Goal: Task Accomplishment & Management: Use online tool/utility

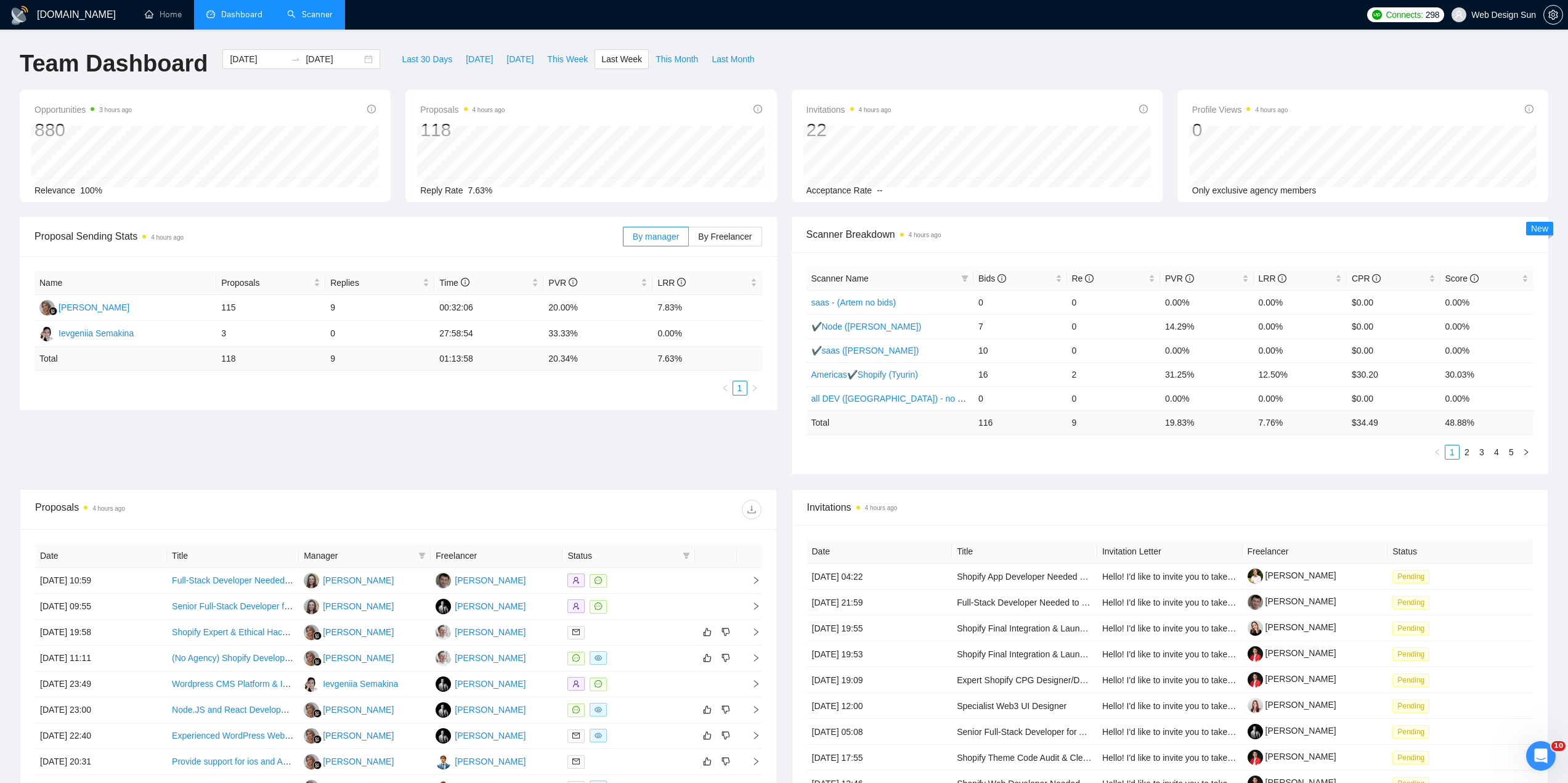
click at [327, 14] on link "Scanner" at bounding box center [310, 15] width 46 height 10
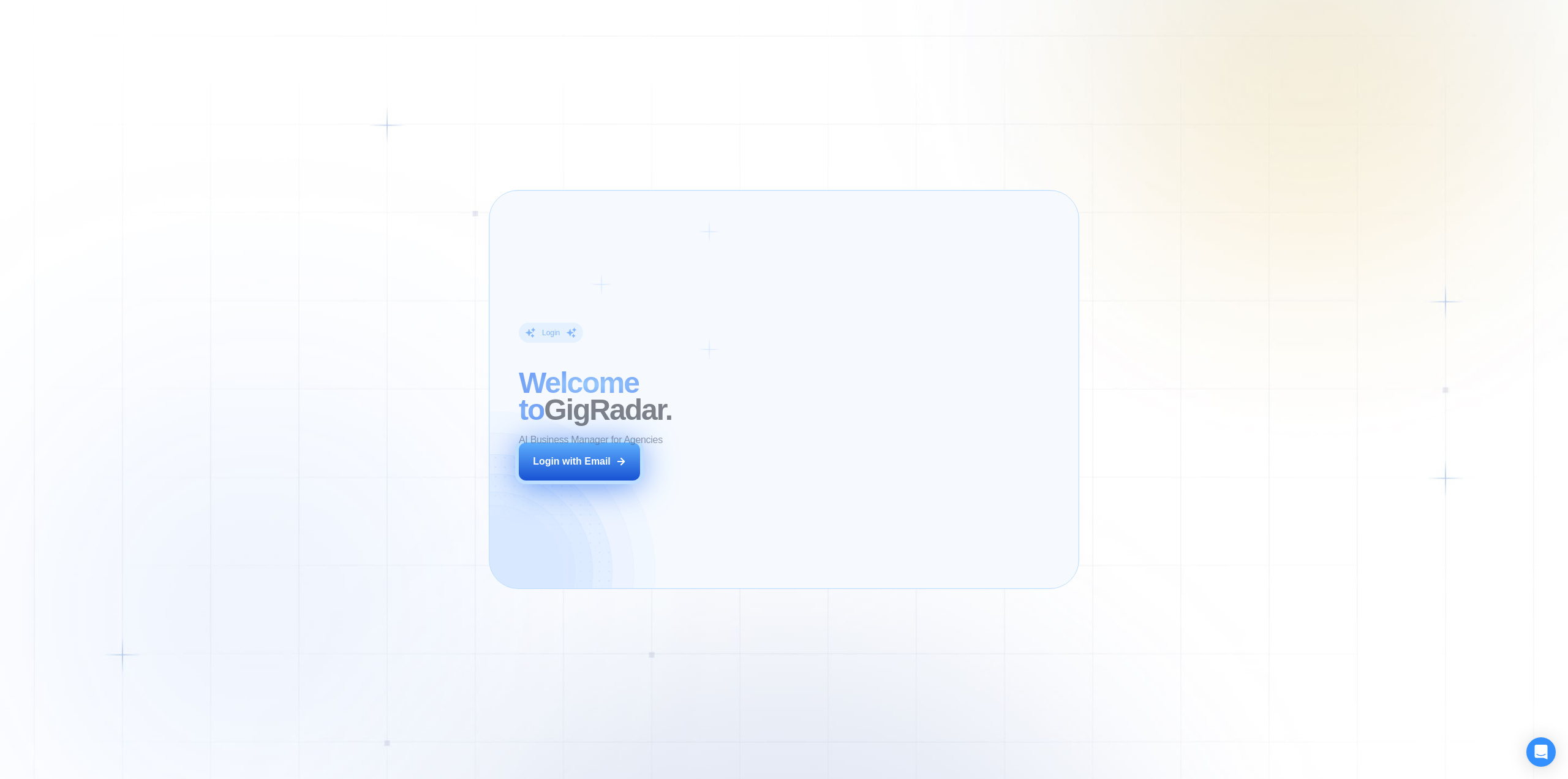
click at [606, 457] on div "Login with Email" at bounding box center [572, 461] width 78 height 14
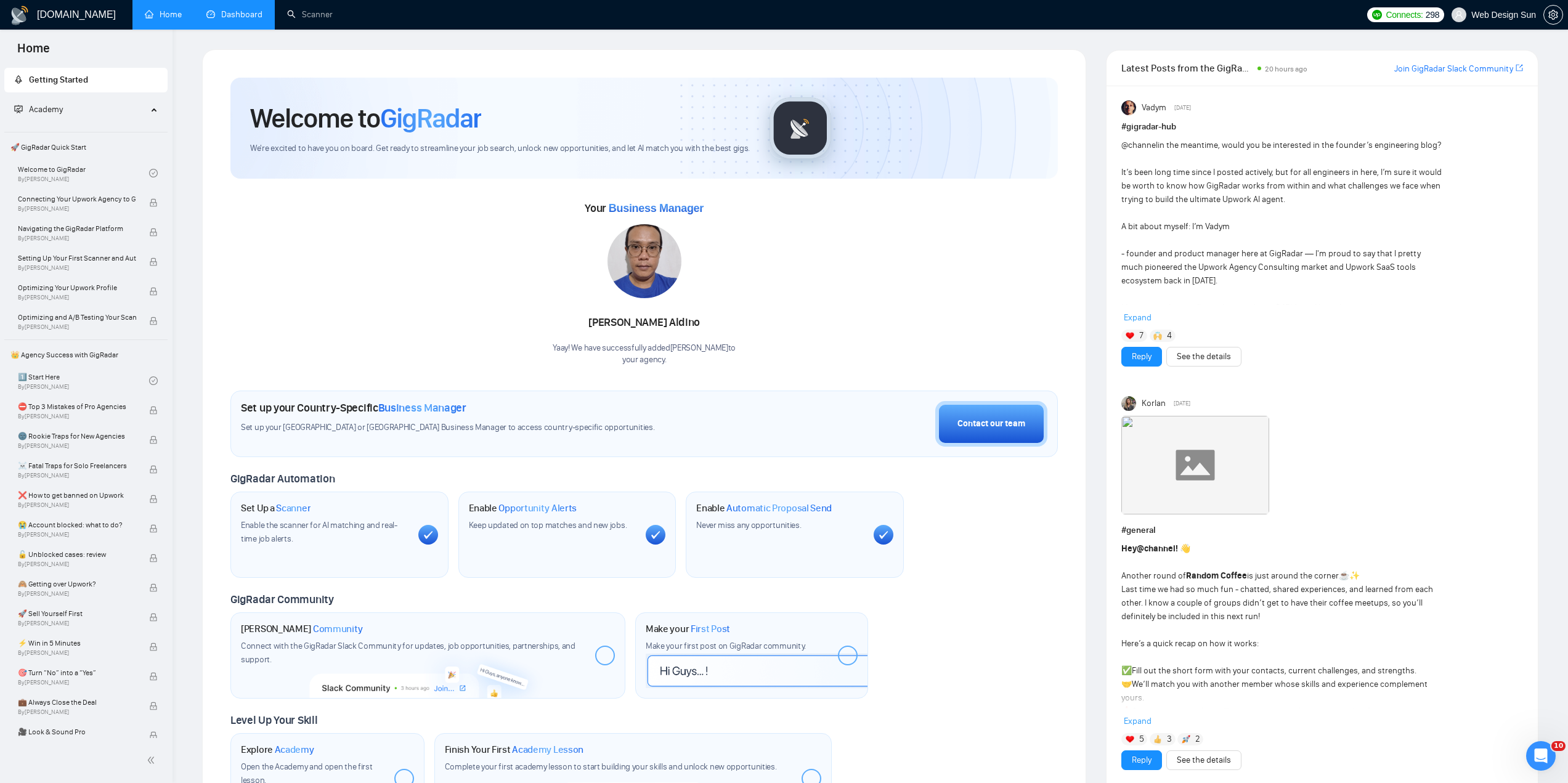
click at [257, 12] on link "Dashboard" at bounding box center [234, 15] width 56 height 10
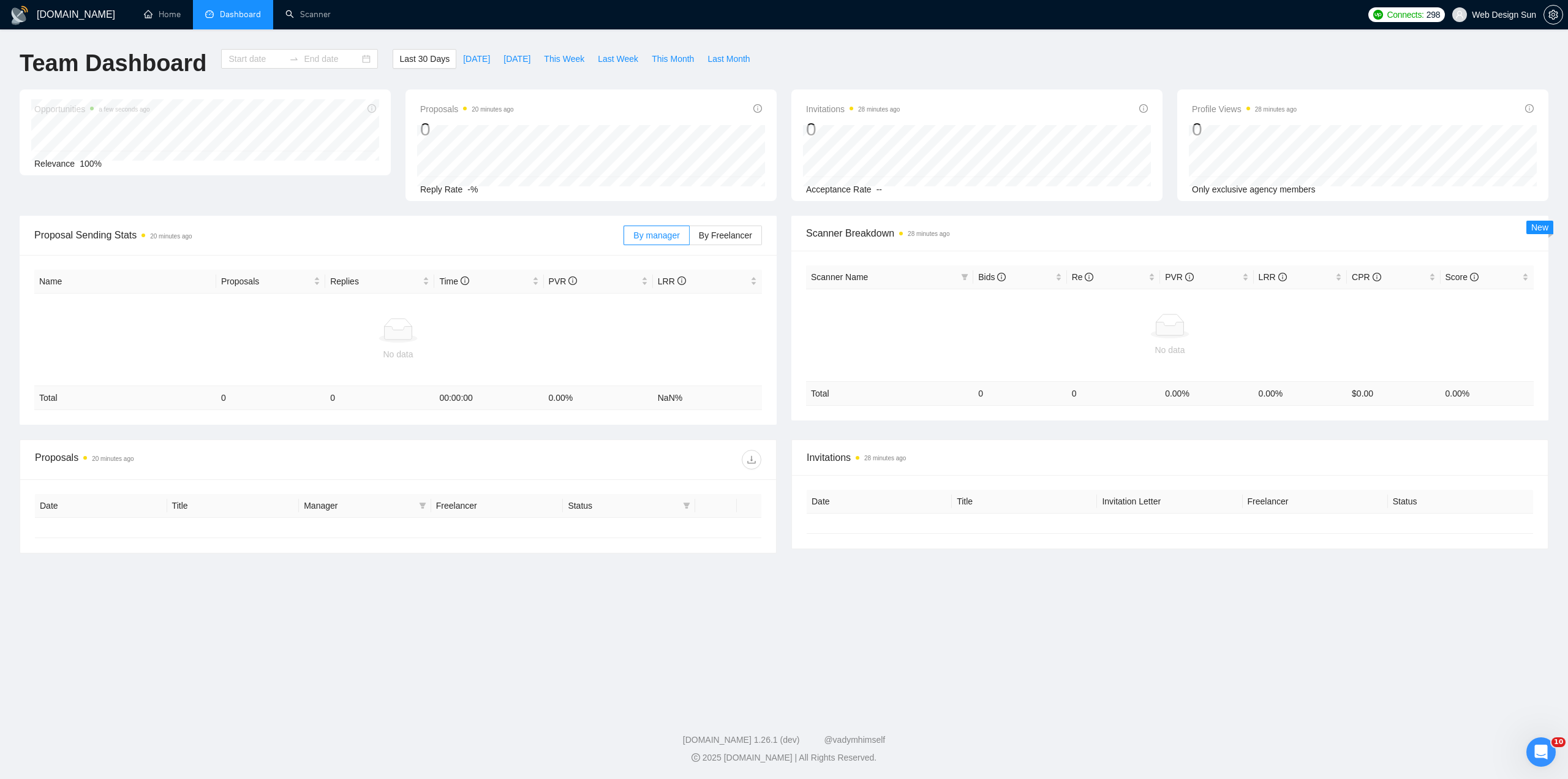
type input "2025-09-07"
type input "2025-10-07"
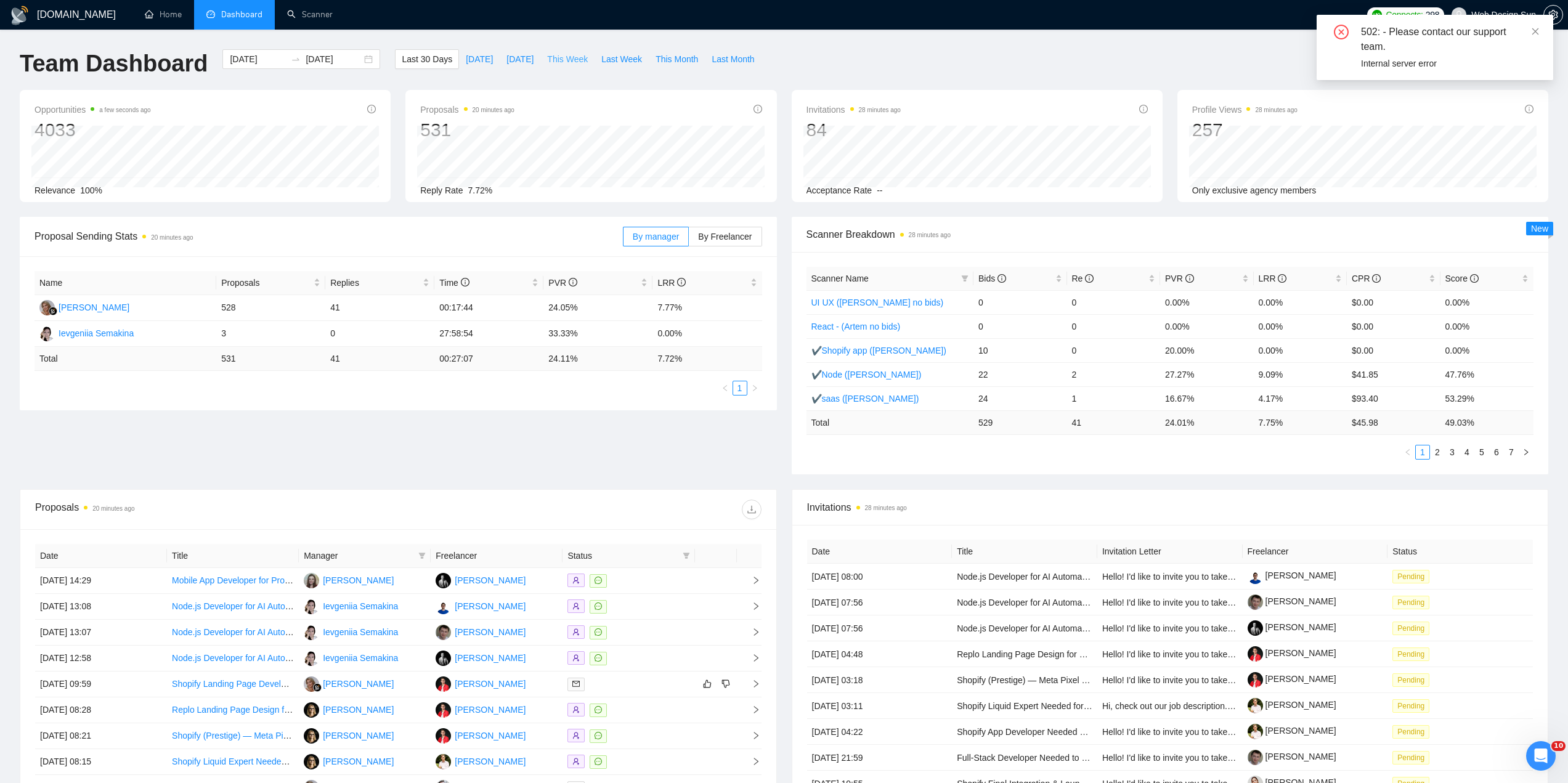
click at [570, 58] on span "This Week" at bounding box center [567, 59] width 41 height 14
type input "2025-10-06"
type input "2025-10-12"
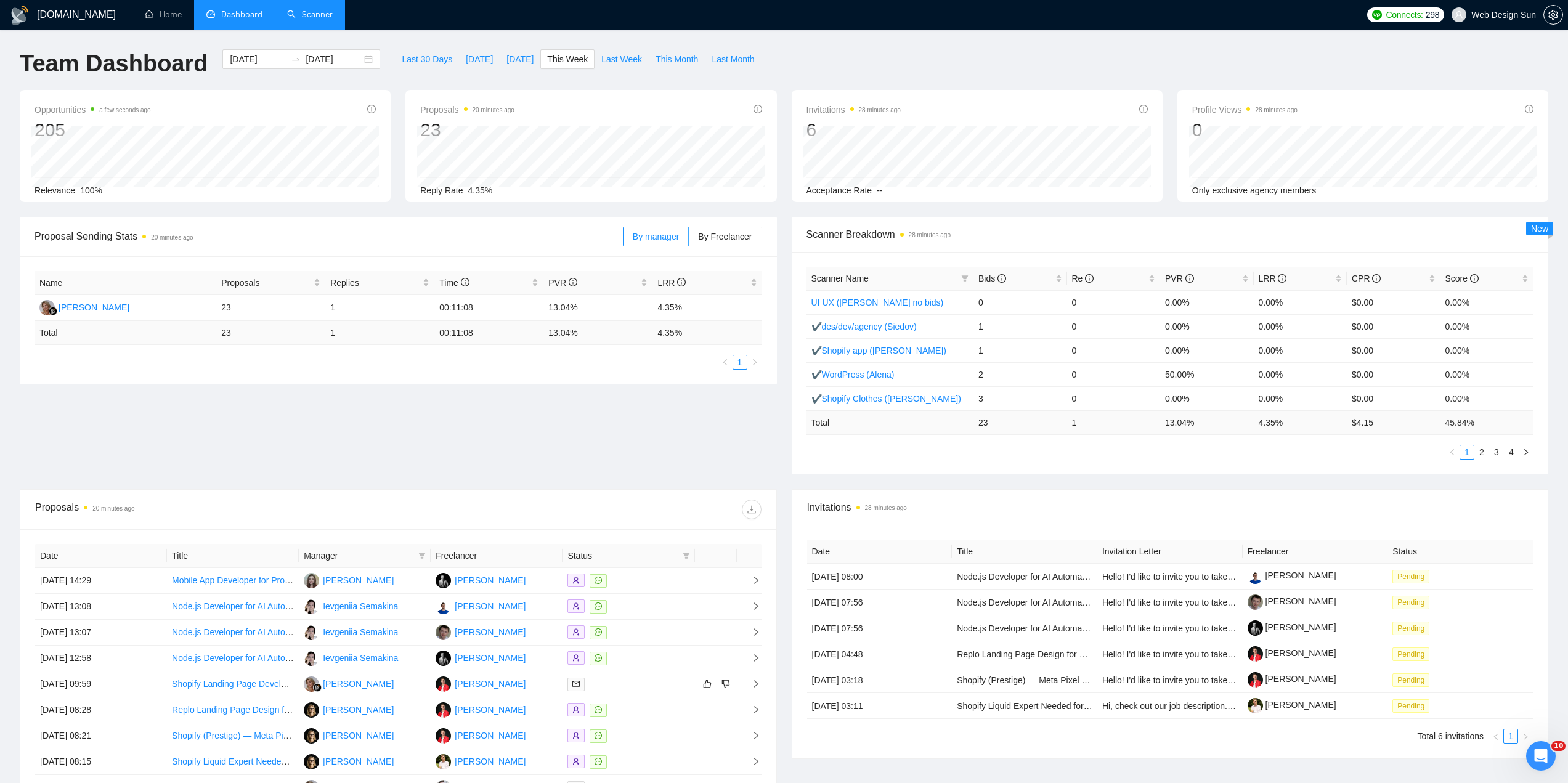
click at [330, 17] on link "Scanner" at bounding box center [310, 15] width 46 height 10
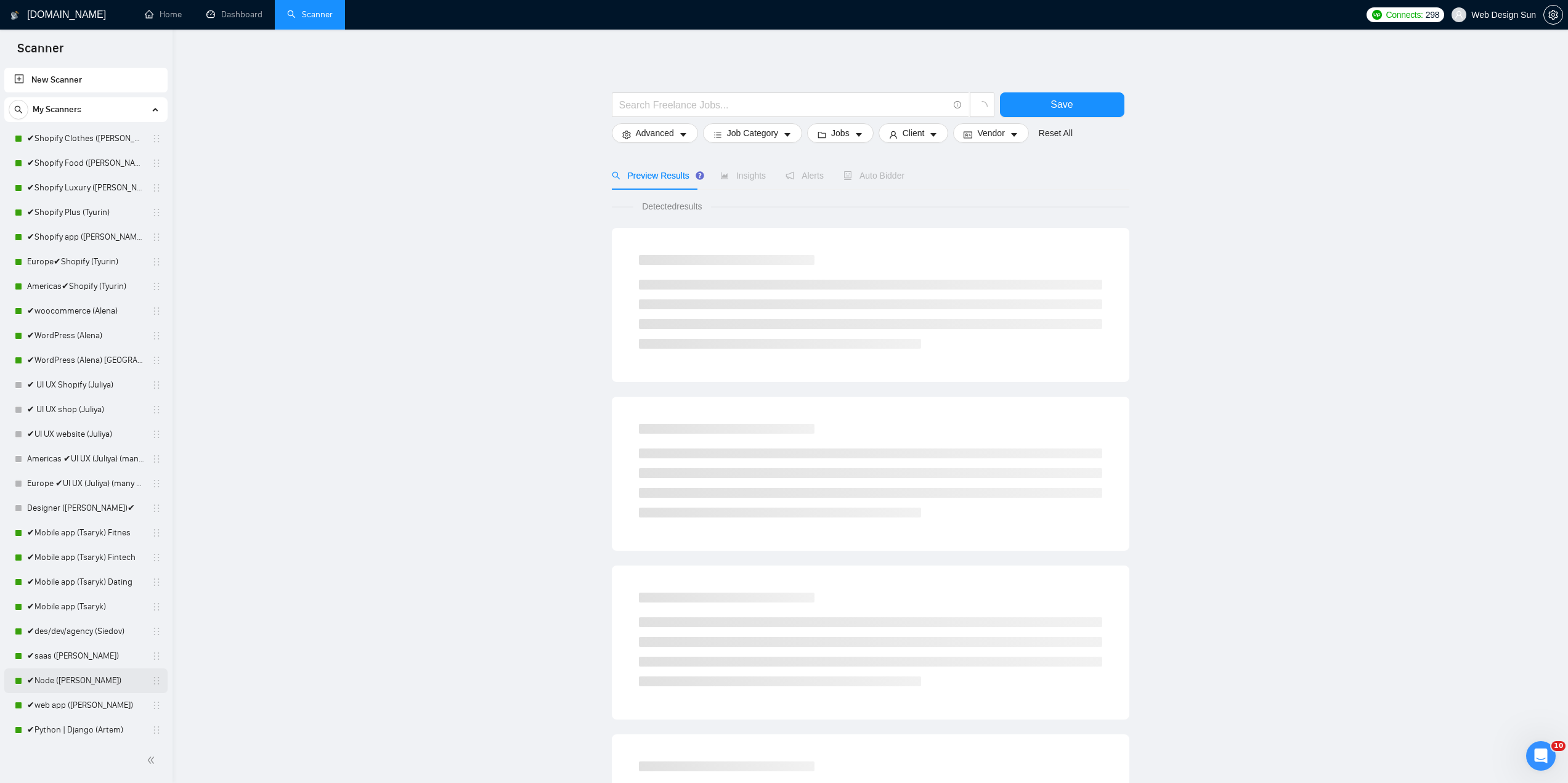
click at [86, 684] on link "✔Node ([PERSON_NAME])" at bounding box center [85, 681] width 117 height 24
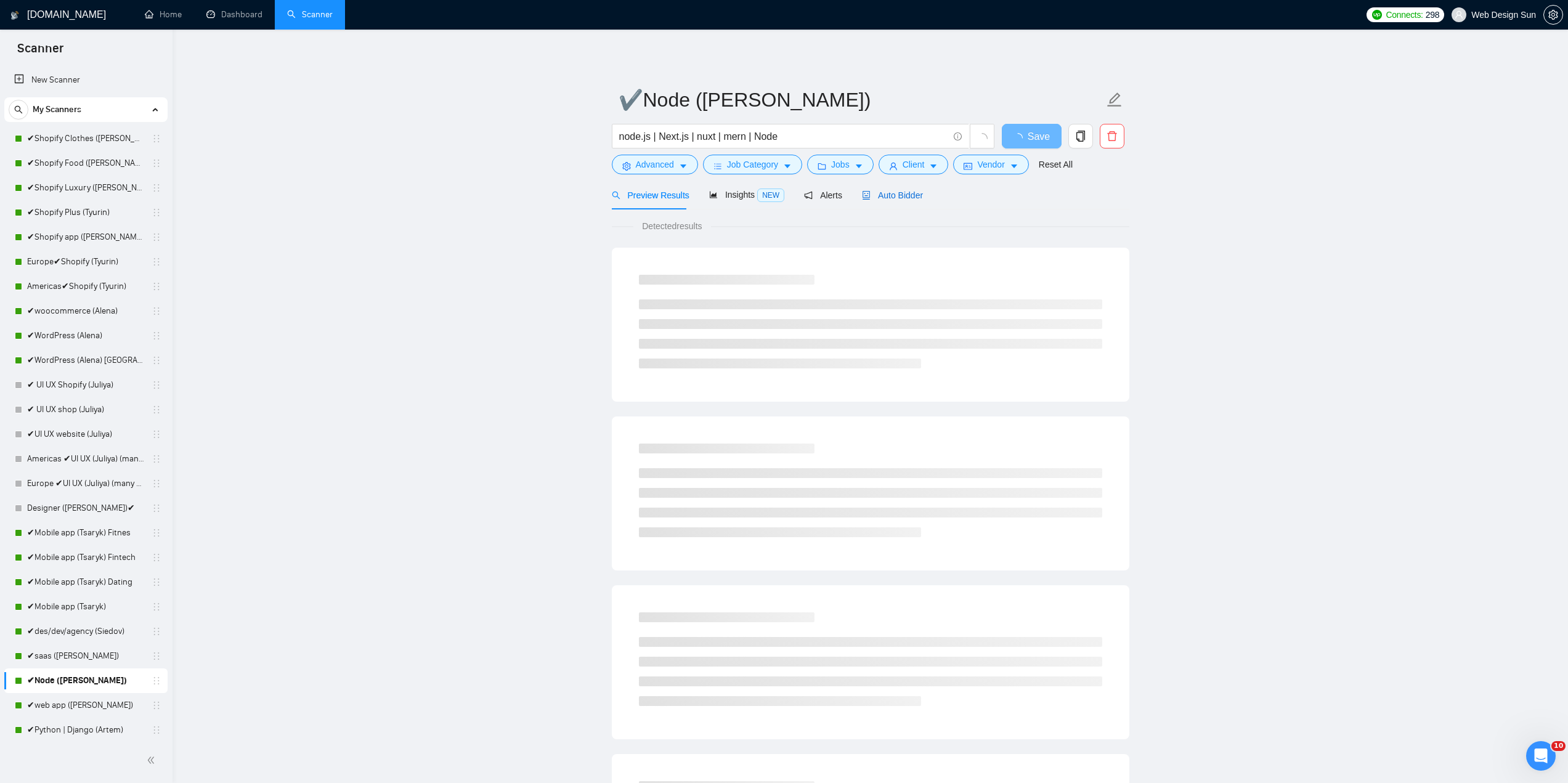
click at [877, 199] on span "Auto Bidder" at bounding box center [893, 194] width 61 height 10
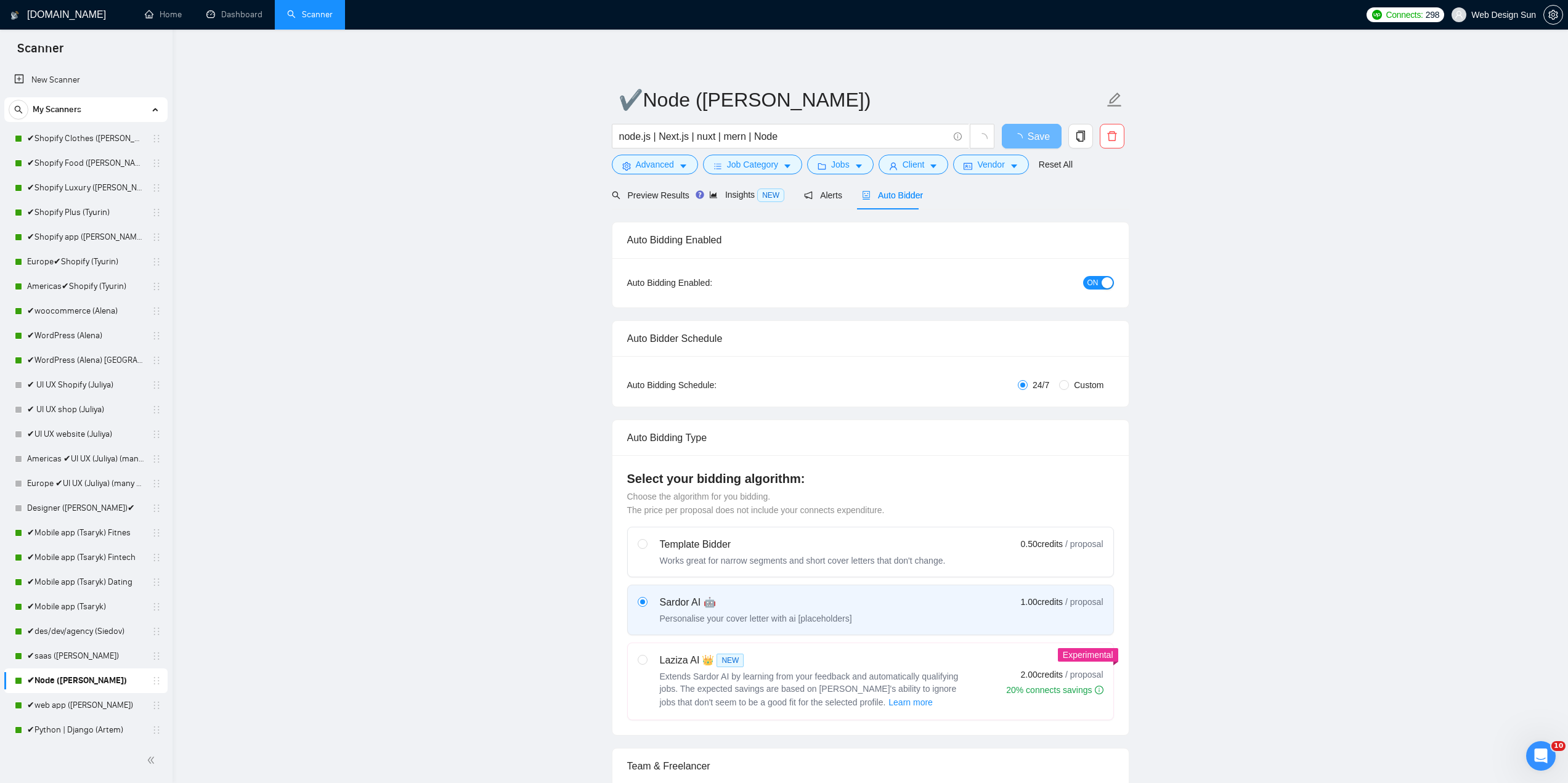
radio input "false"
radio input "true"
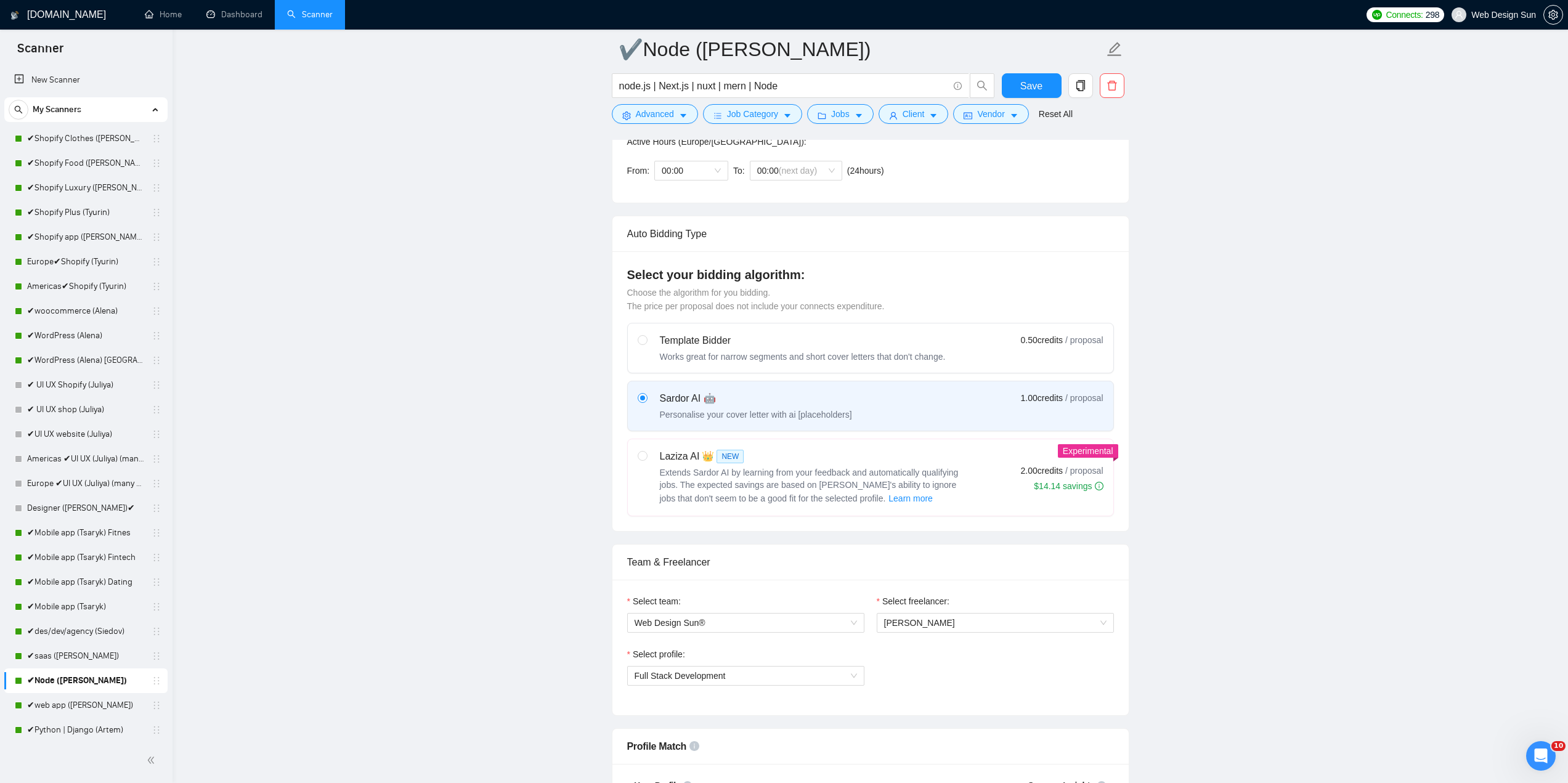
scroll to position [493, 0]
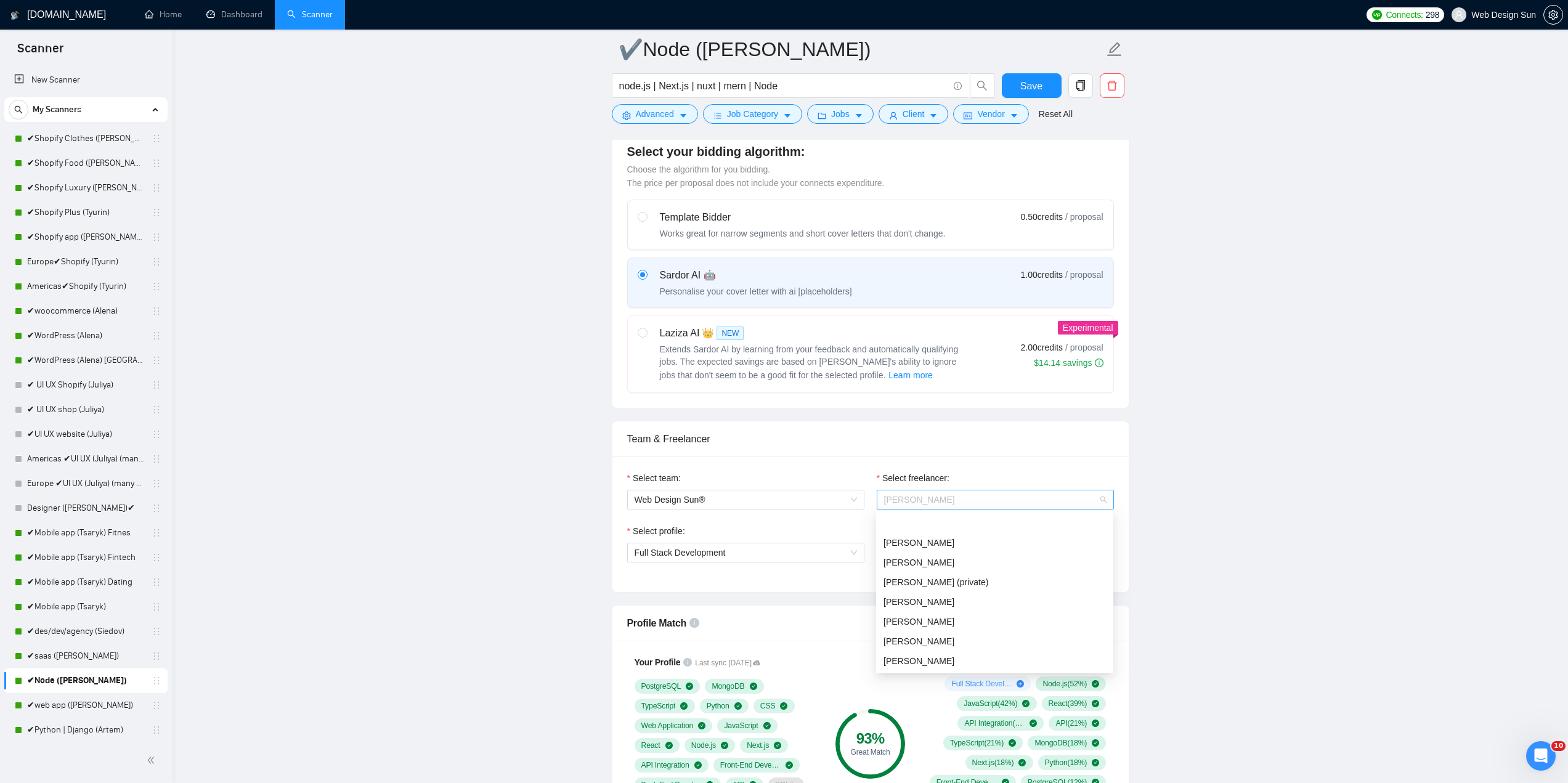
click at [940, 495] on span "Inna Siedova" at bounding box center [995, 499] width 222 height 18
click at [965, 540] on div "[PERSON_NAME]" at bounding box center [994, 543] width 222 height 14
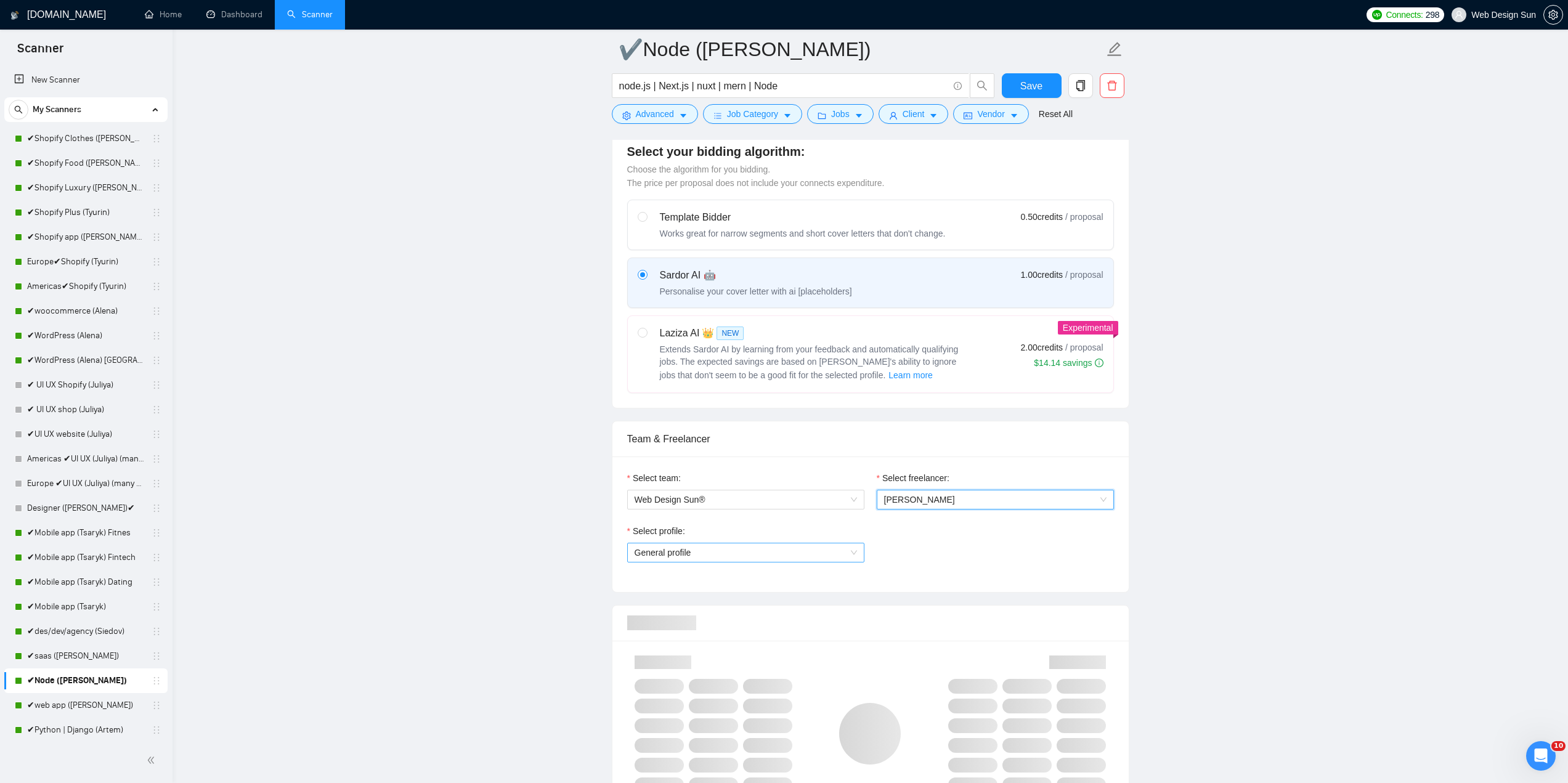
click at [765, 545] on span "General profile" at bounding box center [746, 552] width 222 height 18
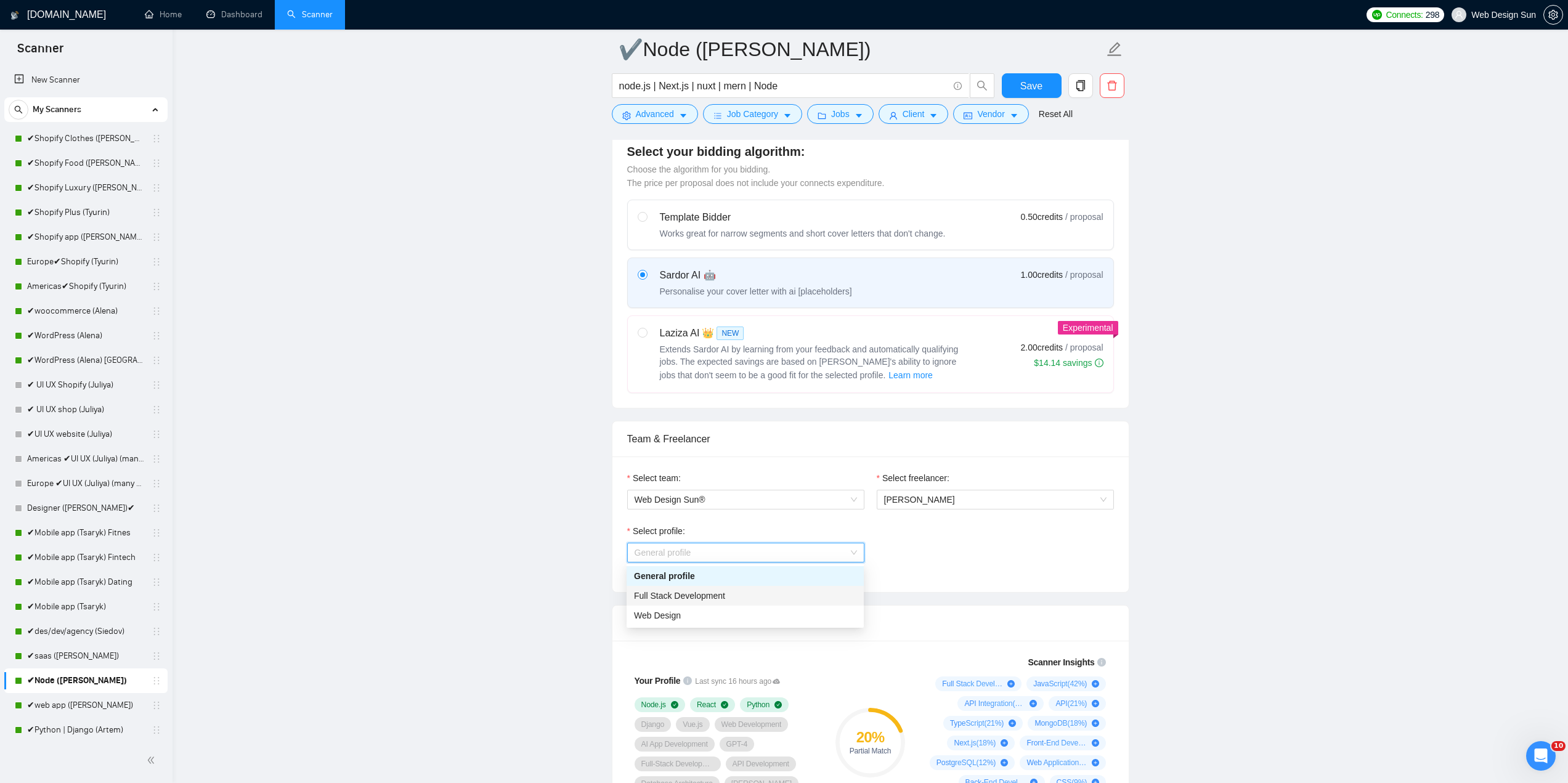
click at [714, 597] on span "Full Stack Development" at bounding box center [679, 595] width 91 height 10
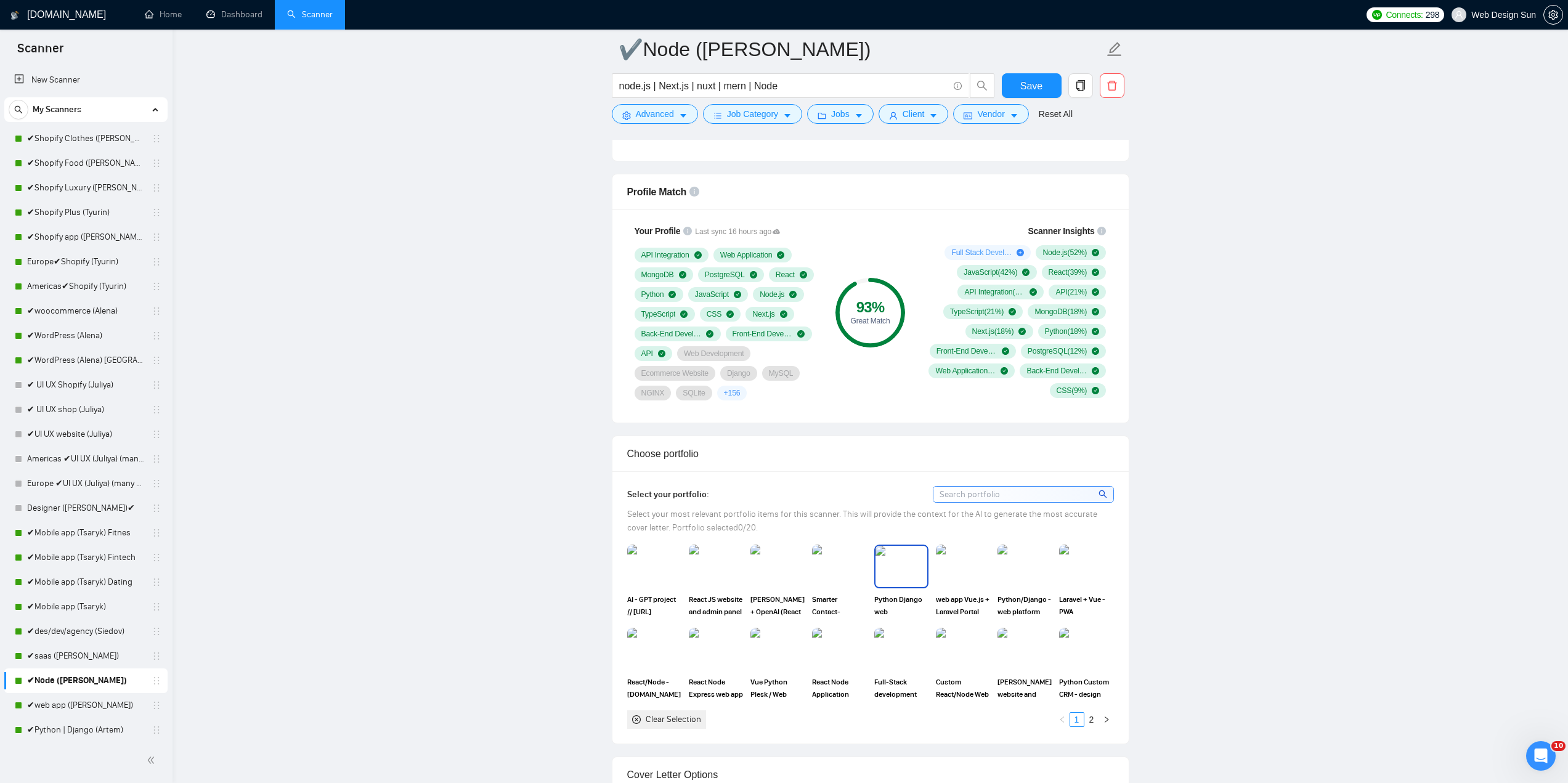
scroll to position [1232, 0]
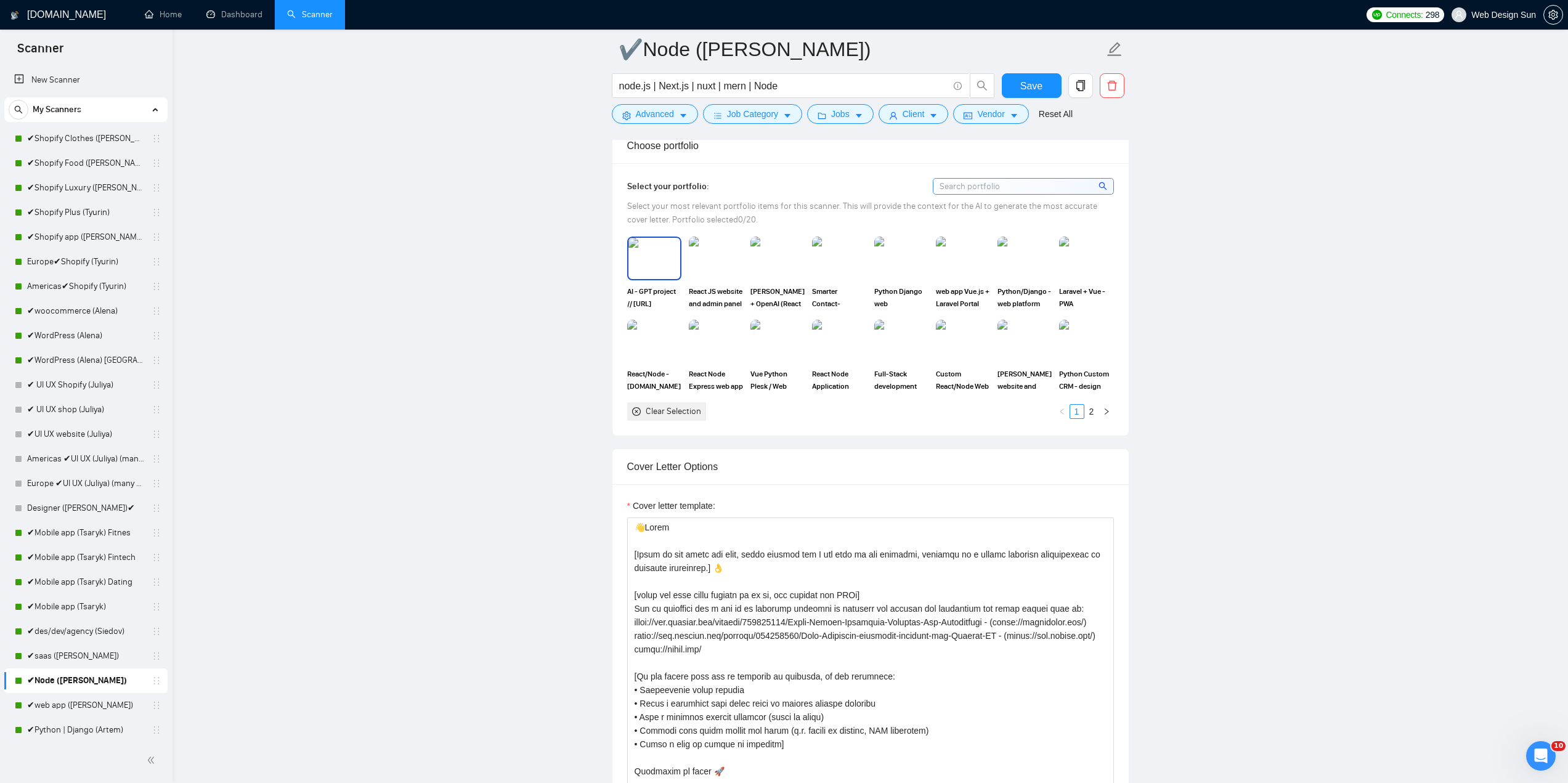
click at [658, 259] on img at bounding box center [655, 258] width 52 height 41
click at [714, 264] on img at bounding box center [715, 258] width 54 height 43
click at [768, 267] on img at bounding box center [778, 258] width 52 height 41
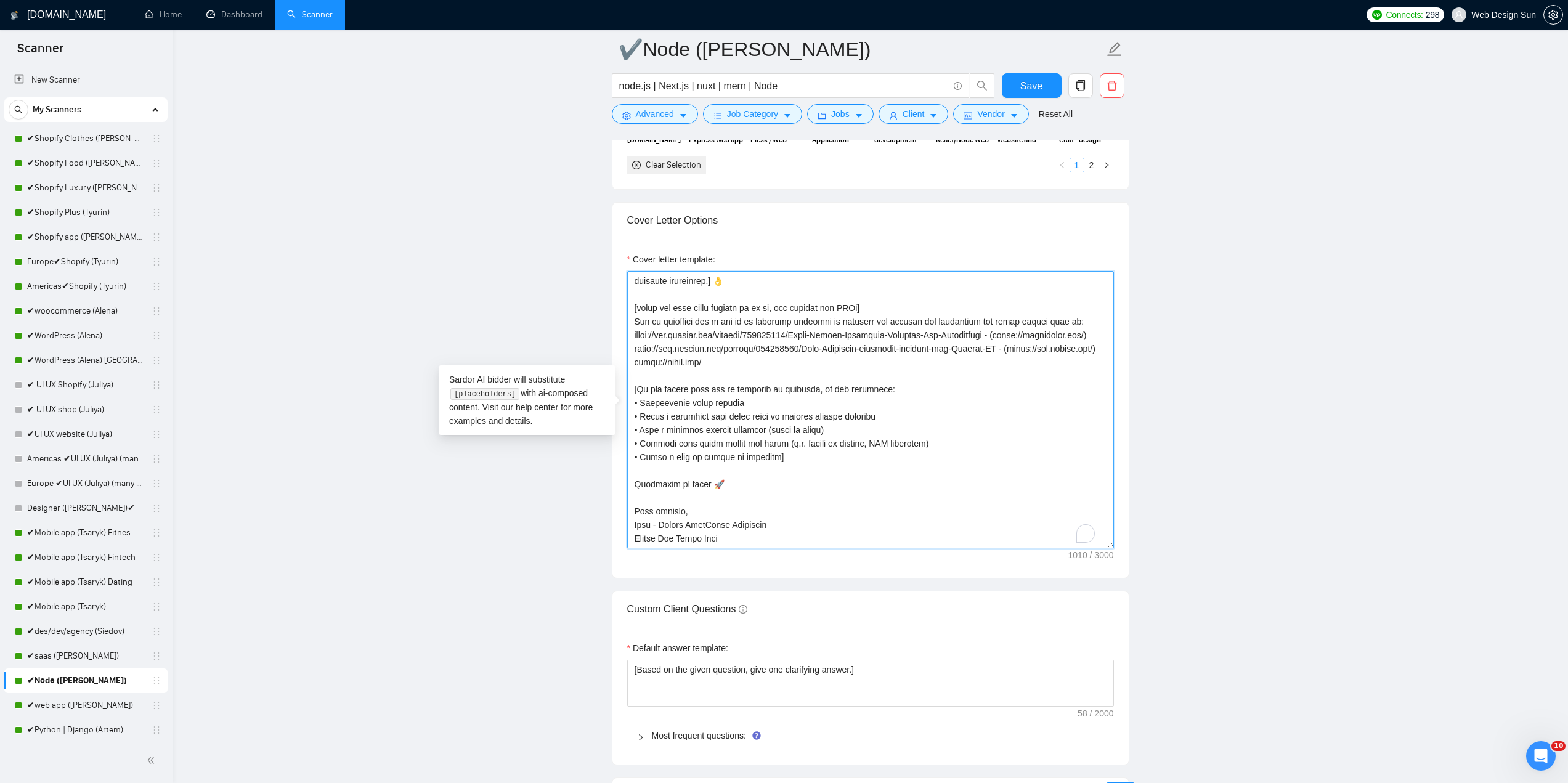
scroll to position [68, 0]
drag, startPoint x: 646, startPoint y: 524, endPoint x: 631, endPoint y: 525, distance: 15.0
click at [631, 527] on textarea "Cover letter template:" at bounding box center [870, 409] width 487 height 277
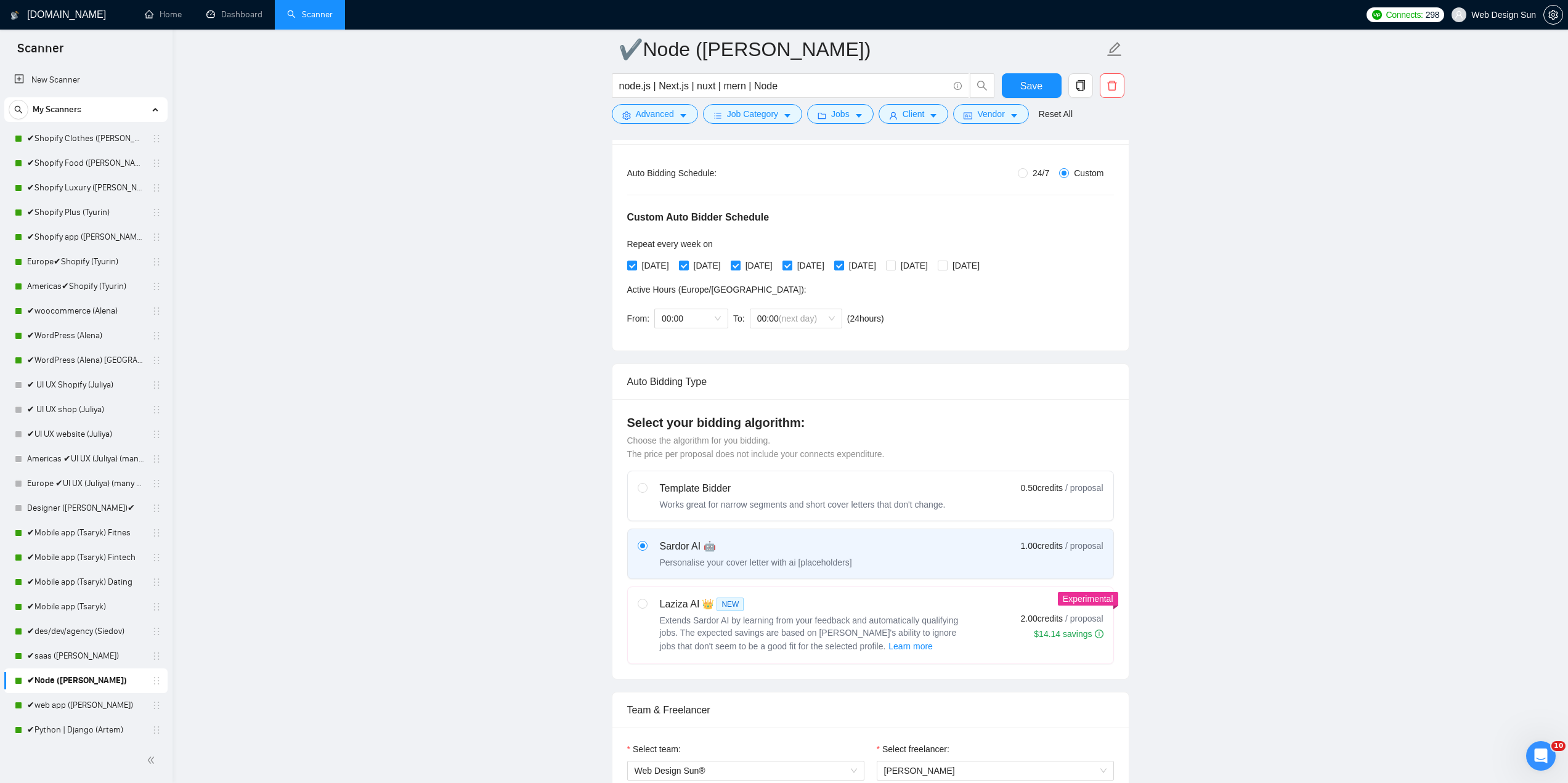
scroll to position [0, 0]
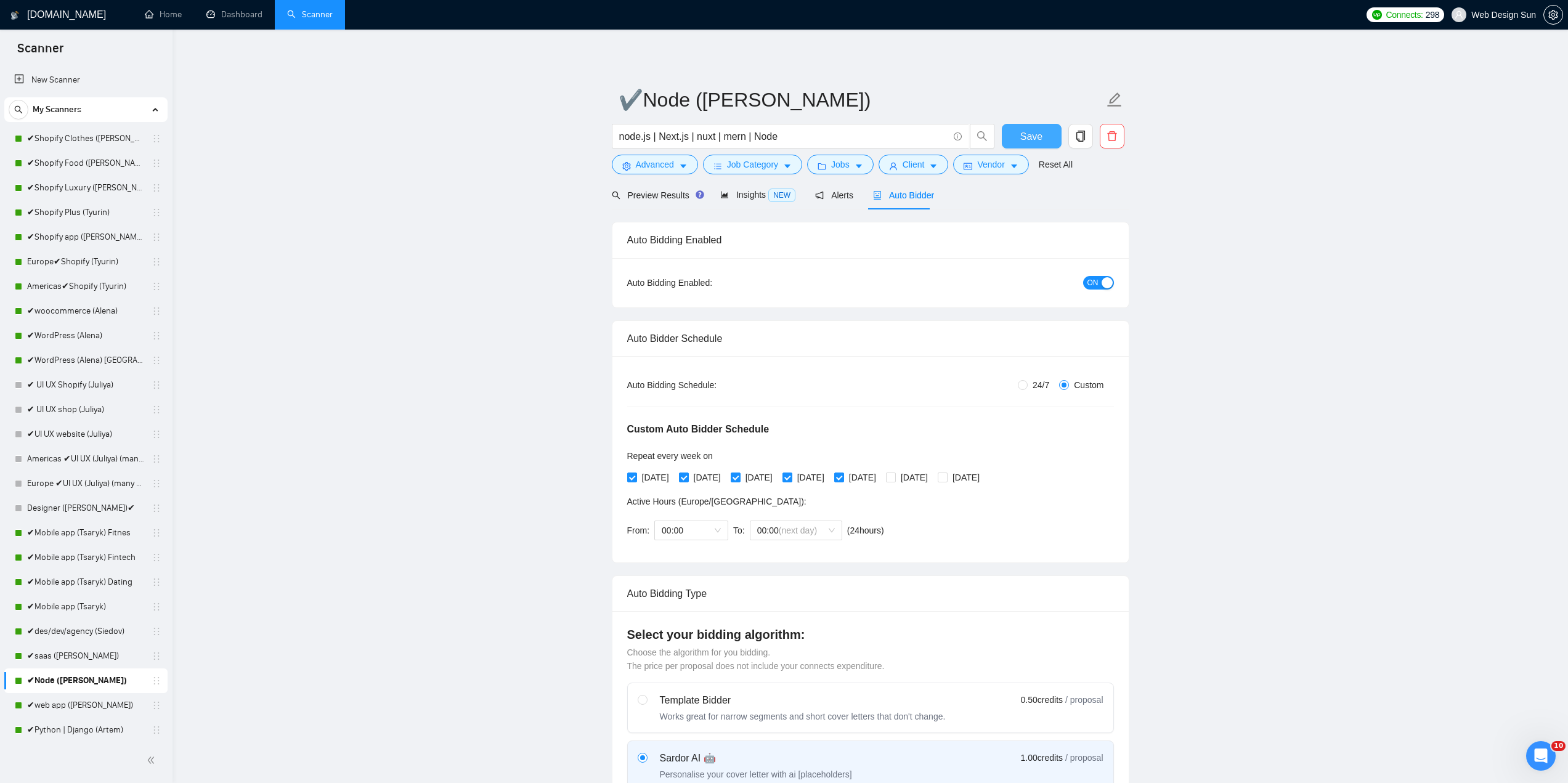
type textarea "👋Hello [Based on the given job post, write exactly how I can help in one senten…"
click at [1022, 133] on span "Save" at bounding box center [1031, 136] width 23 height 16
